Goal: Information Seeking & Learning: Find specific fact

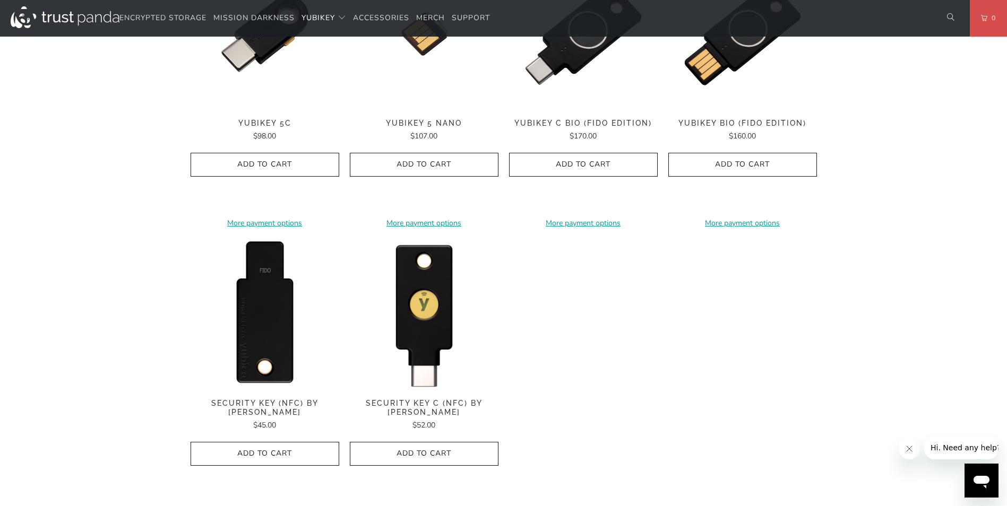
scroll to position [1062, 0]
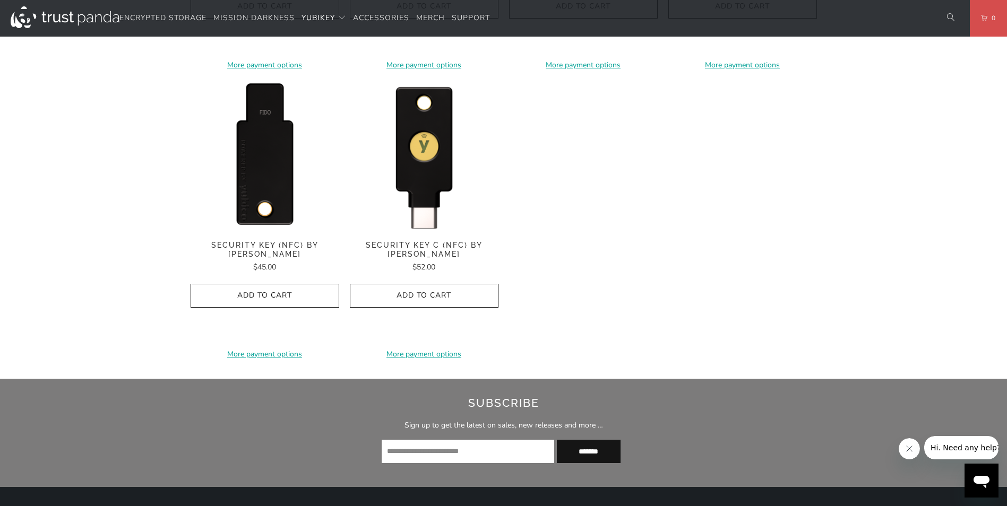
click at [260, 178] on img at bounding box center [265, 156] width 149 height 149
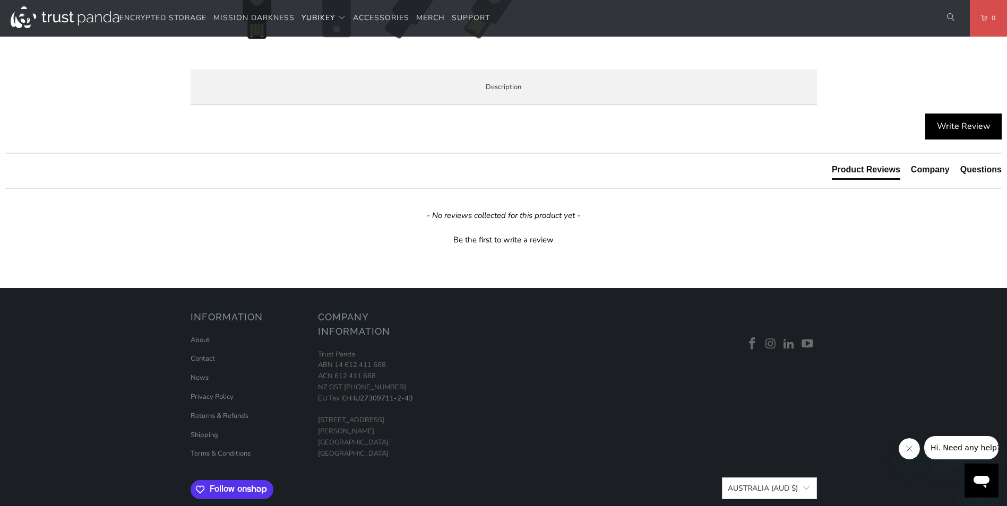
scroll to position [531, 0]
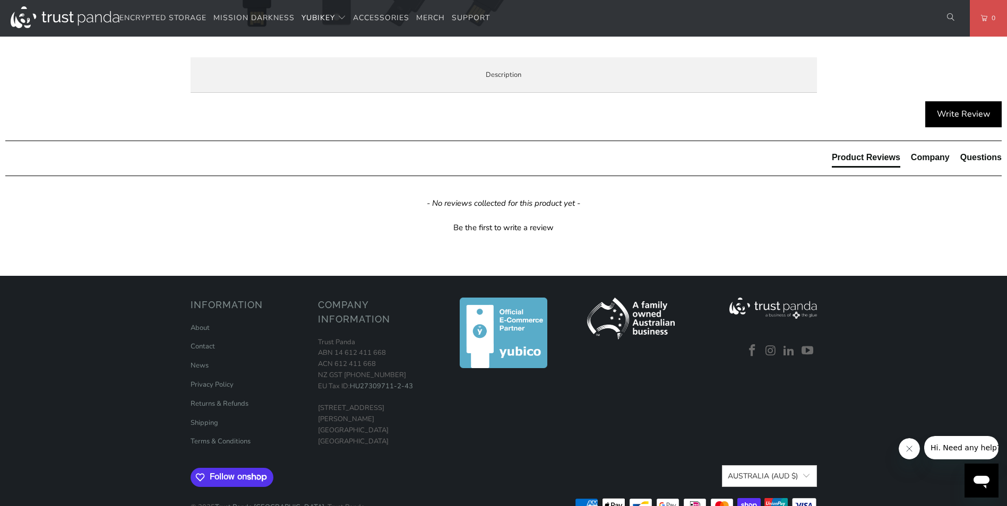
drag, startPoint x: 284, startPoint y: 207, endPoint x: 361, endPoint y: 217, distance: 77.5
click at [0, 0] on li "Protect your online accounts from phishing and account takeovers. A YubiKey mak…" at bounding box center [0, 0] width 0 height 0
drag, startPoint x: 237, startPoint y: 232, endPoint x: 344, endPoint y: 240, distance: 107.5
click at [0, 0] on li "Register easily with hundreds of services. Once registered, each service will s…" at bounding box center [0, 0] width 0 height 0
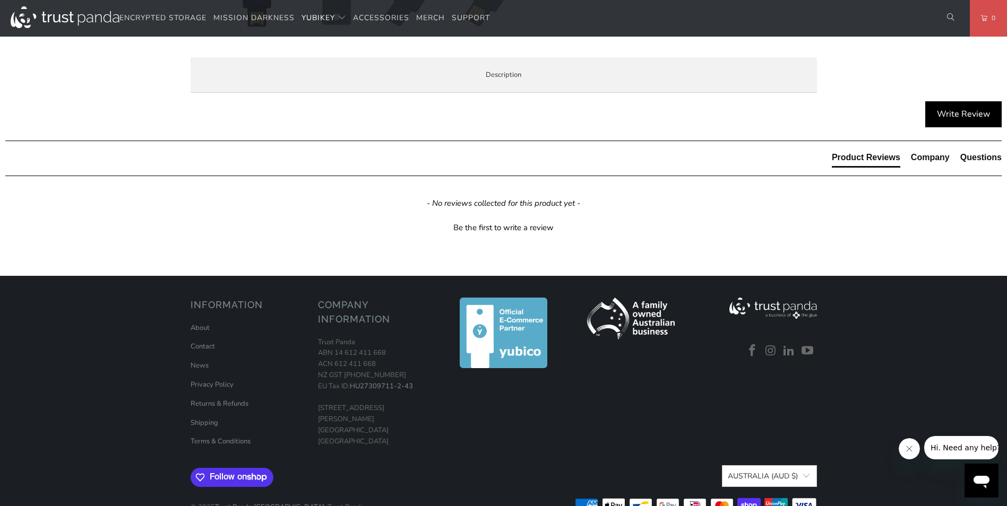
drag, startPoint x: 330, startPoint y: 246, endPoint x: 236, endPoint y: 232, distance: 94.4
click at [0, 0] on li "Register easily with hundreds of services. Once registered, each service will s…" at bounding box center [0, 0] width 0 height 0
click at [0, 0] on p "The Security Key NFC by Yubico is FIDO and FIDO2 certified. It works with Googl…" at bounding box center [0, 0] width 0 height 0
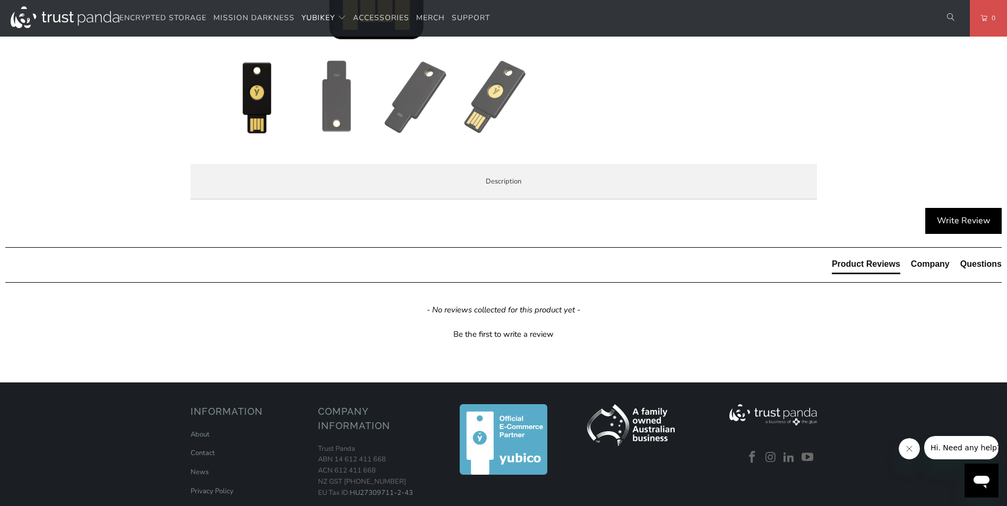
scroll to position [425, 0]
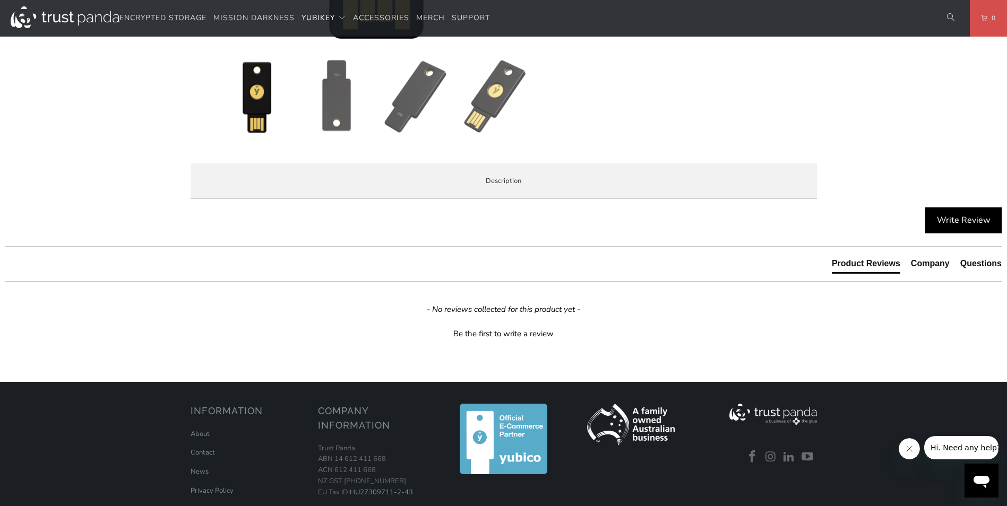
click at [0, 0] on span "Specifications" at bounding box center [0, 0] width 0 height 0
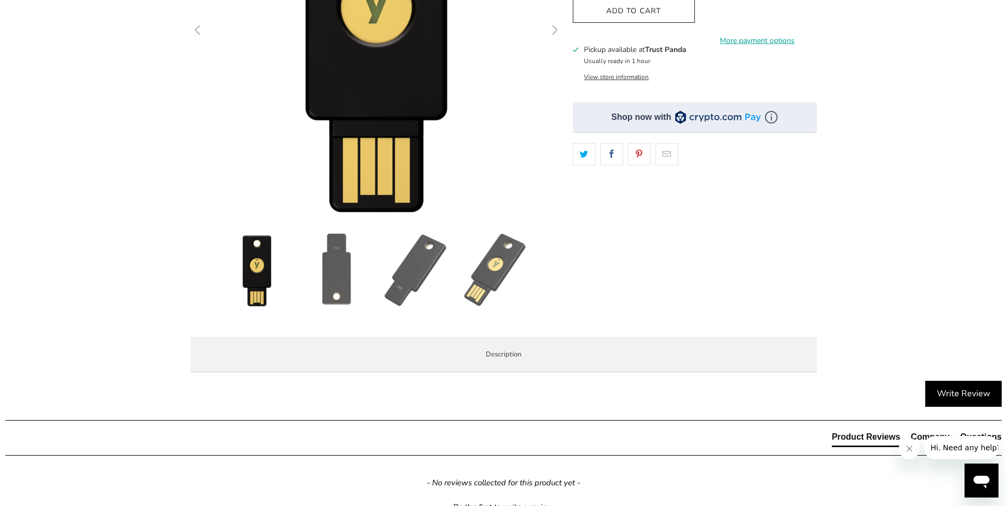
scroll to position [372, 0]
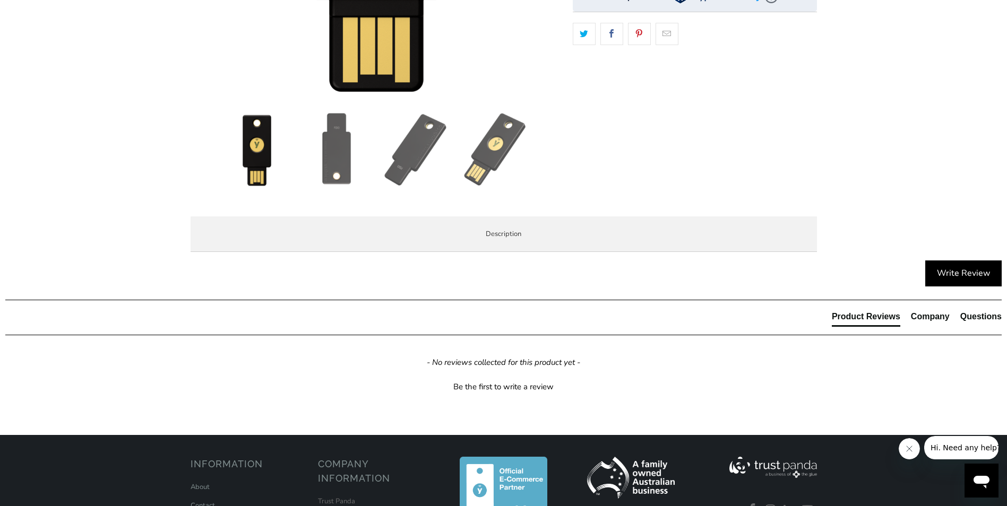
click at [0, 0] on span "Overview" at bounding box center [0, 0] width 0 height 0
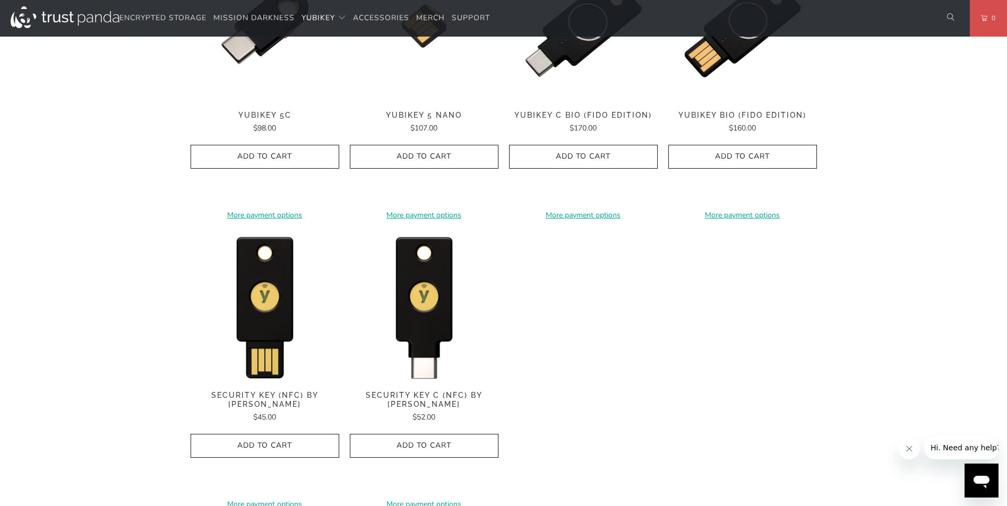
scroll to position [1008, 0]
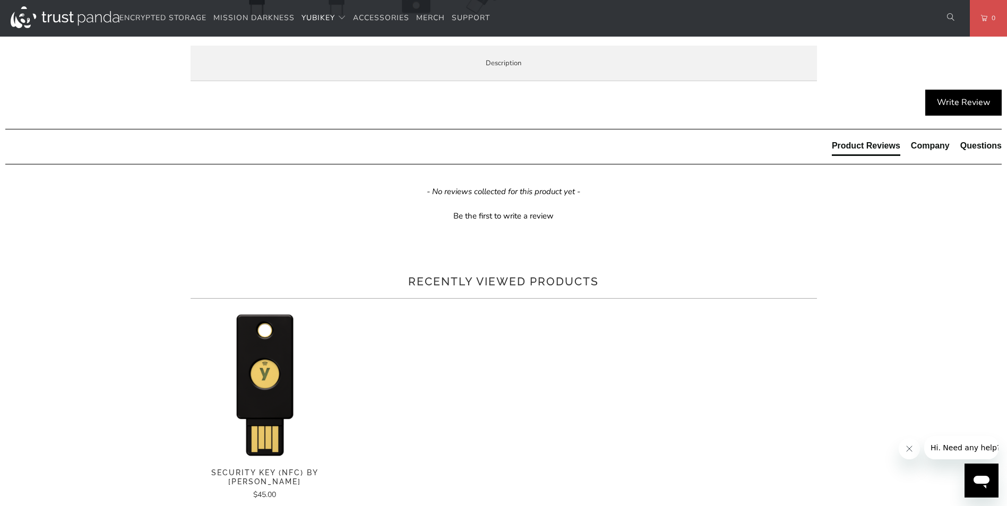
scroll to position [478, 0]
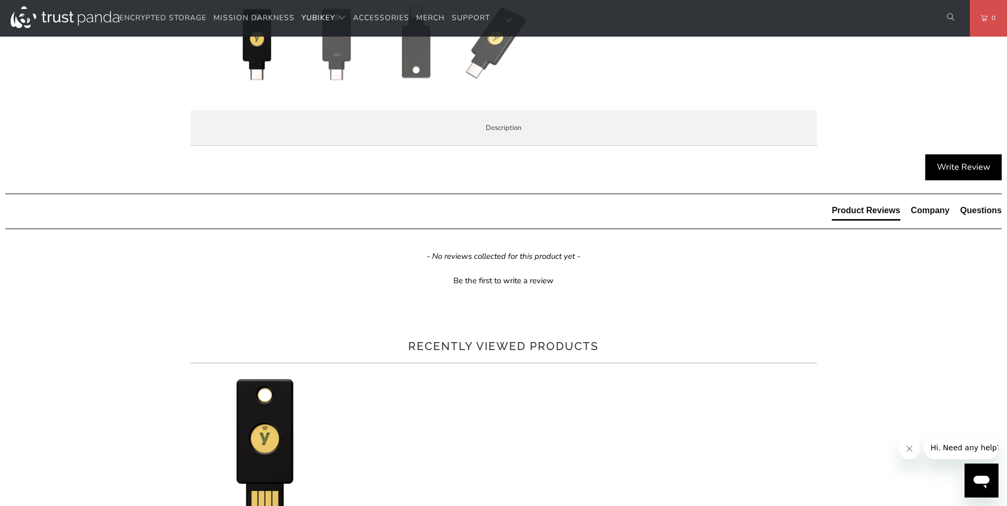
click at [0, 0] on span "Specifications" at bounding box center [0, 0] width 0 height 0
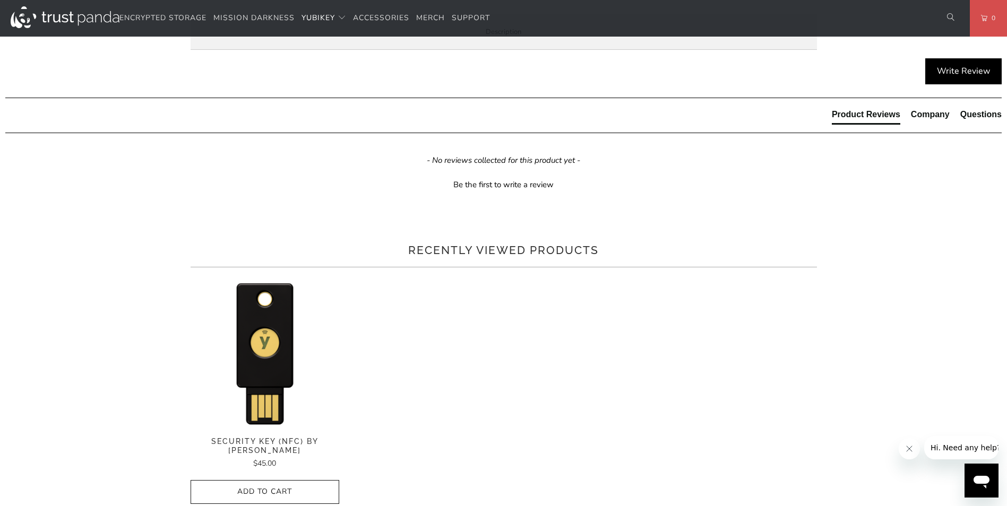
scroll to position [584, 0]
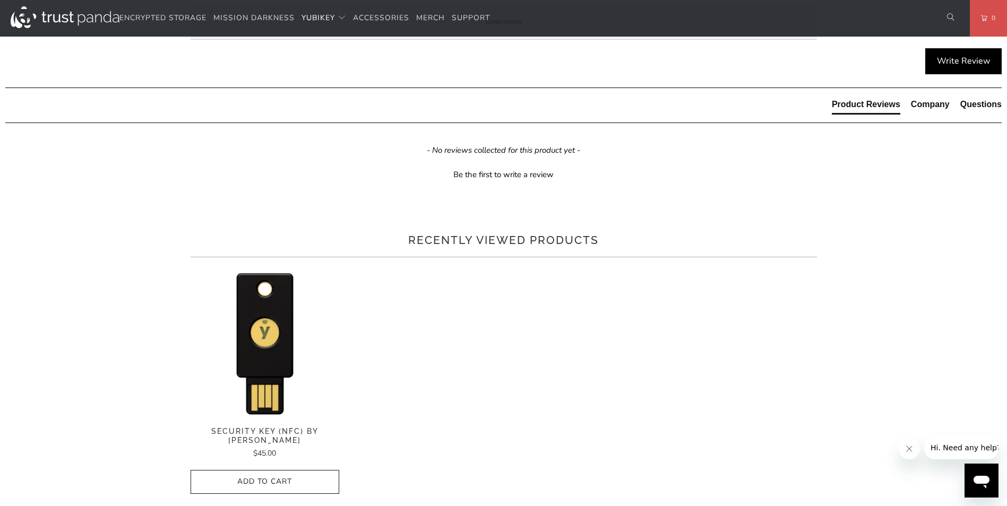
drag, startPoint x: 411, startPoint y: 110, endPoint x: 336, endPoint y: 112, distance: 74.3
click at [0, 0] on td "5060408465301" at bounding box center [0, 0] width 0 height 0
copy td "5060408465301"
